Goal: Transaction & Acquisition: Purchase product/service

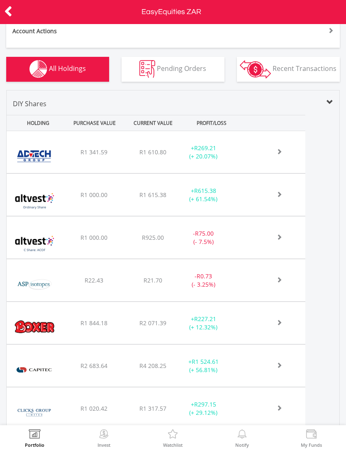
scroll to position [325, 0]
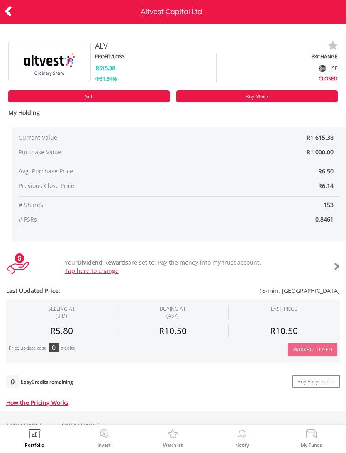
click at [257, 91] on link "Buy More" at bounding box center [256, 96] width 161 height 12
click at [11, 9] on icon at bounding box center [8, 11] width 8 height 16
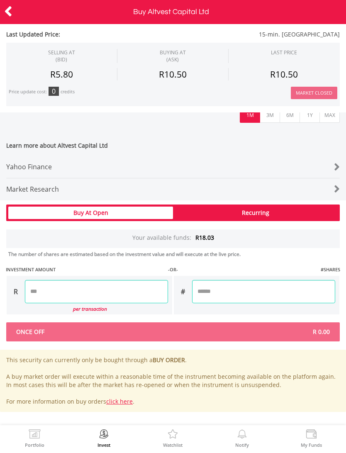
scroll to position [320, 0]
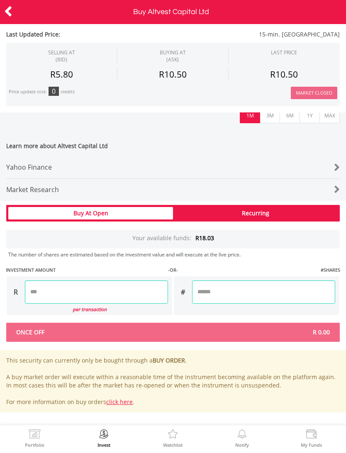
click at [75, 291] on input "number" at bounding box center [96, 291] width 143 height 23
click at [306, 244] on div "Last Updated Price: 15-min. Delayed SELLING AT (BID) BUYING AT (ASK) LAST PRICE" at bounding box center [173, 158] width 346 height 510
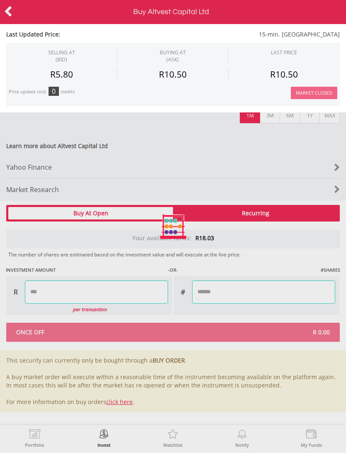
type input "*****"
type input "******"
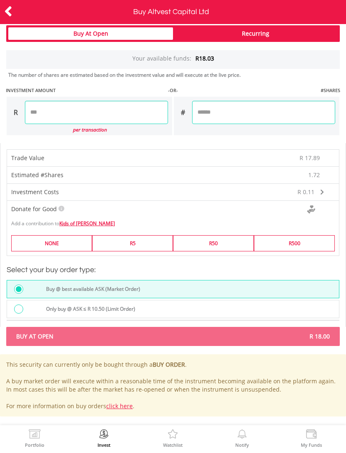
scroll to position [500, 0]
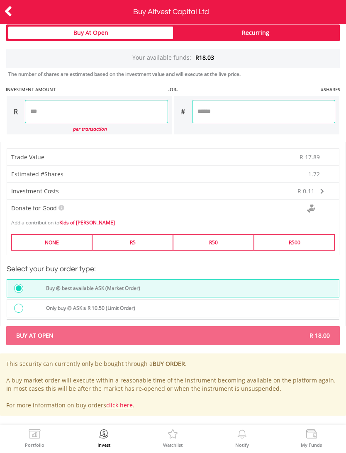
click at [19, 308] on div at bounding box center [18, 307] width 9 height 9
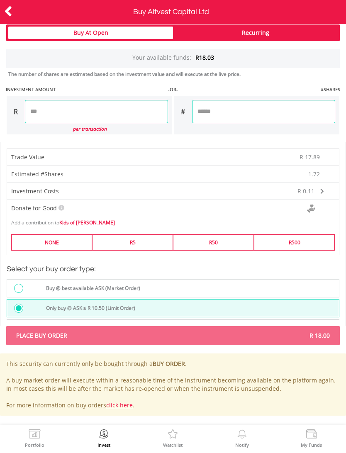
click at [210, 335] on span "R 18.00" at bounding box center [254, 335] width 163 height 8
click at [5, 12] on icon at bounding box center [8, 11] width 8 height 16
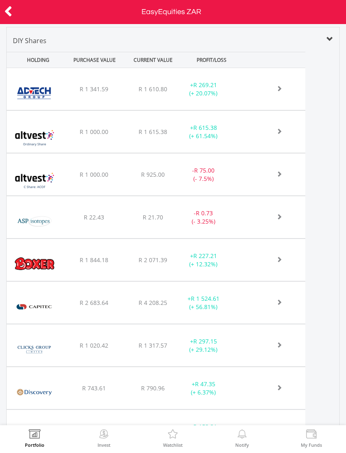
scroll to position [408, 0]
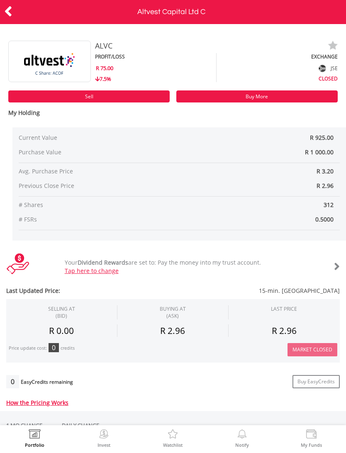
click at [9, 12] on icon at bounding box center [8, 11] width 8 height 16
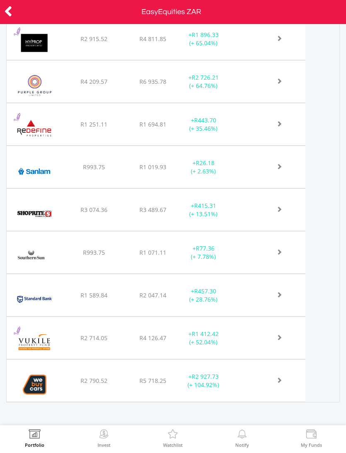
scroll to position [999, 0]
click at [9, 12] on icon at bounding box center [8, 11] width 8 height 16
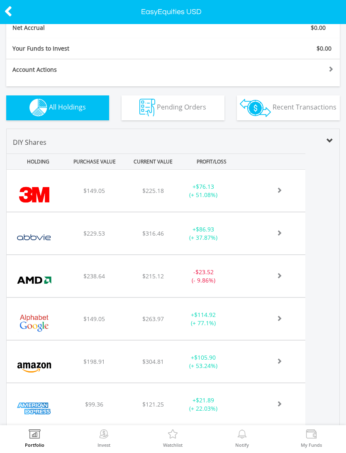
scroll to position [264, 0]
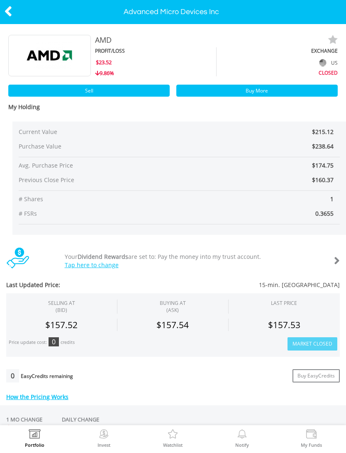
scroll to position [10, 0]
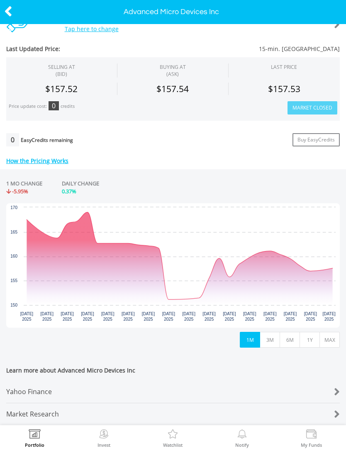
click at [274, 332] on button "3M" at bounding box center [270, 340] width 20 height 16
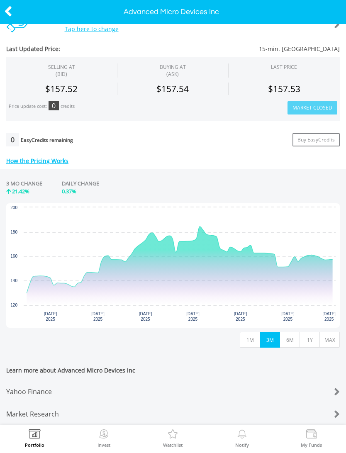
click at [290, 332] on button "6M" at bounding box center [289, 340] width 20 height 16
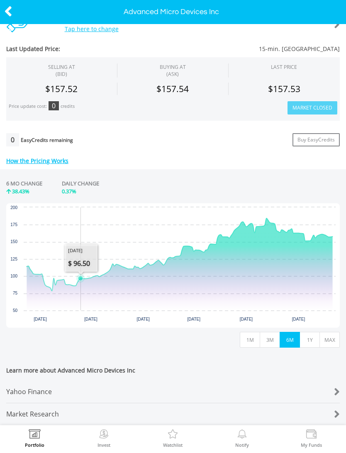
click at [312, 335] on button "1Y" at bounding box center [309, 340] width 20 height 16
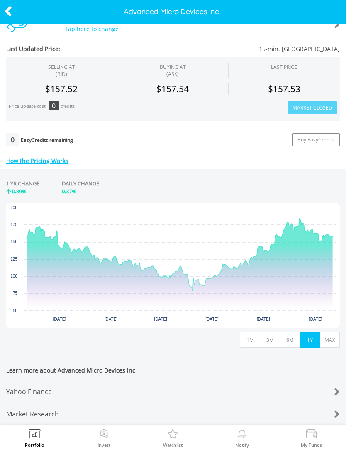
scroll to position [247, 0]
click at [7, 11] on icon at bounding box center [8, 11] width 8 height 16
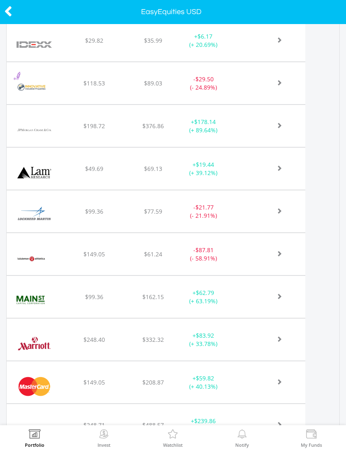
scroll to position [1355, 0]
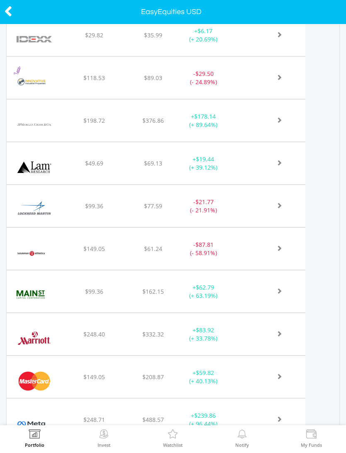
click at [12, 12] on icon at bounding box center [8, 11] width 8 height 16
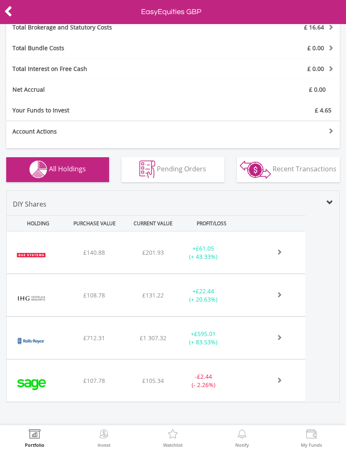
scroll to position [180, 0]
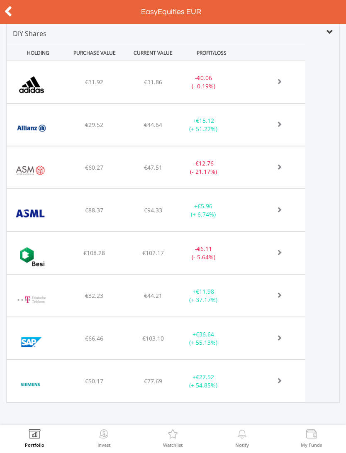
scroll to position [351, 0]
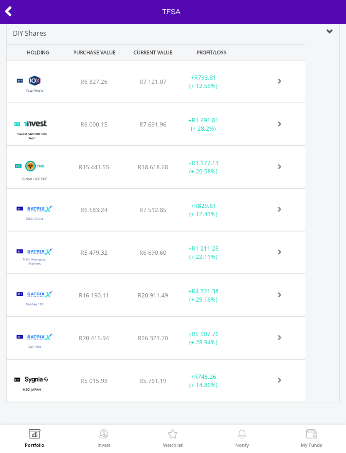
scroll to position [384, 0]
